Goal: Information Seeking & Learning: Learn about a topic

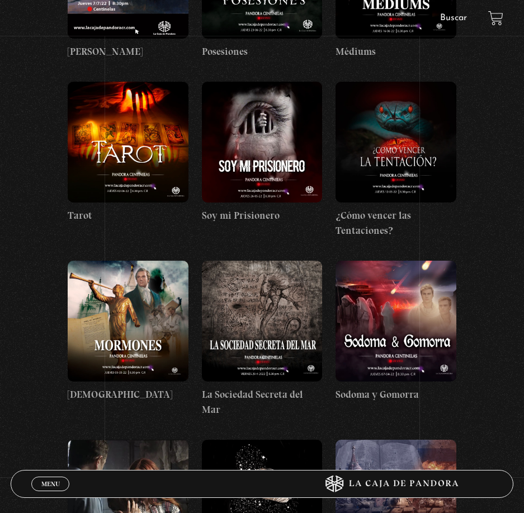
scroll to position [3414, 0]
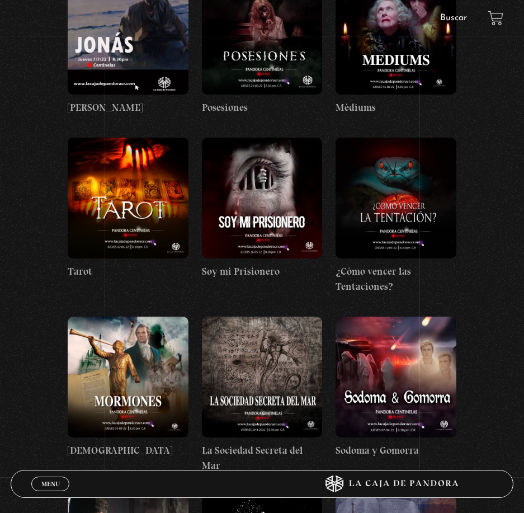
click at [400, 194] on figure at bounding box center [396, 198] width 121 height 121
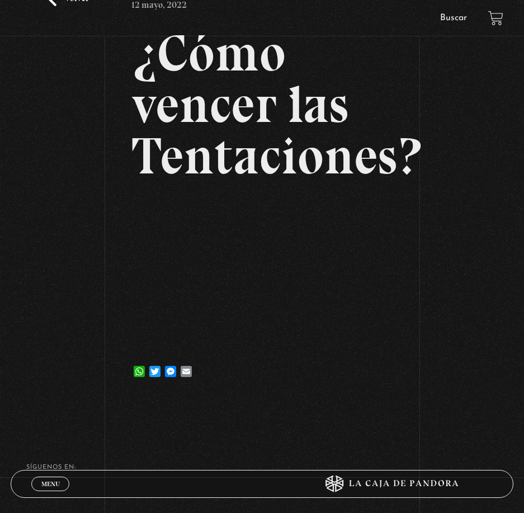
scroll to position [112, 0]
